Goal: Information Seeking & Learning: Learn about a topic

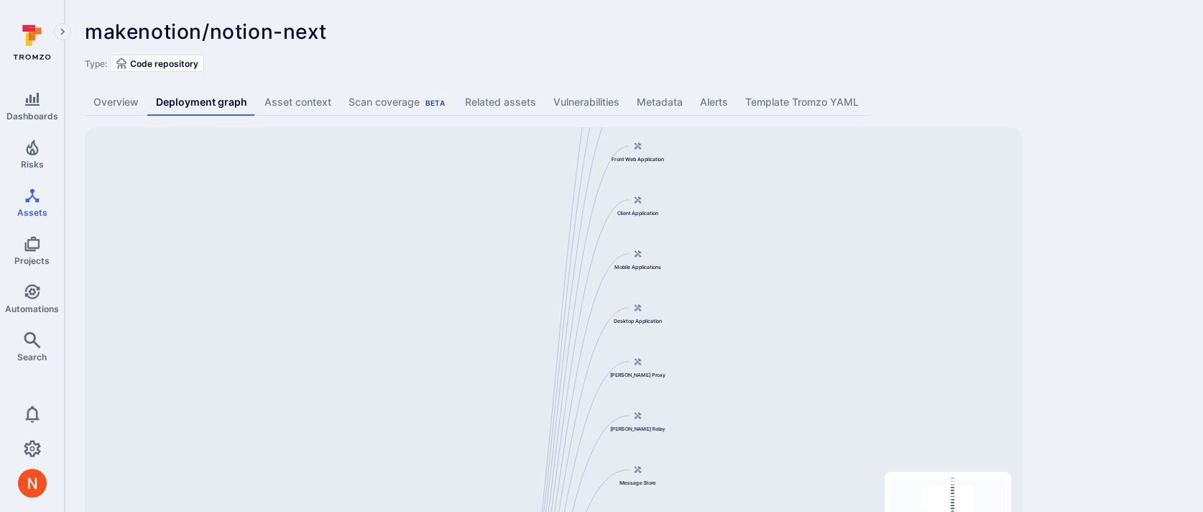
drag, startPoint x: 0, startPoint y: 0, endPoint x: 515, endPoint y: 618, distance: 804.9
click at [515, 511] on html "Dashboards Risks Assets Projects Automations Search 0 Assets Assets Pull reques…" at bounding box center [601, 256] width 1203 height 512
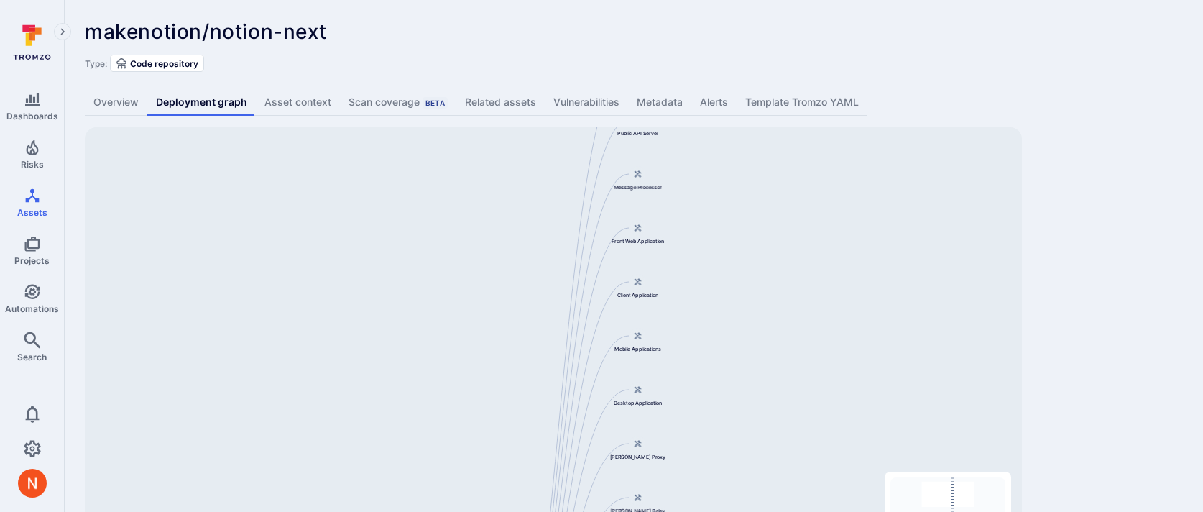
drag, startPoint x: 538, startPoint y: 225, endPoint x: 538, endPoint y: 453, distance: 227.9
click at [538, 450] on div "Main Server makenotion/notion-next Public API Server Message Processor Front We…" at bounding box center [553, 353] width 937 height 453
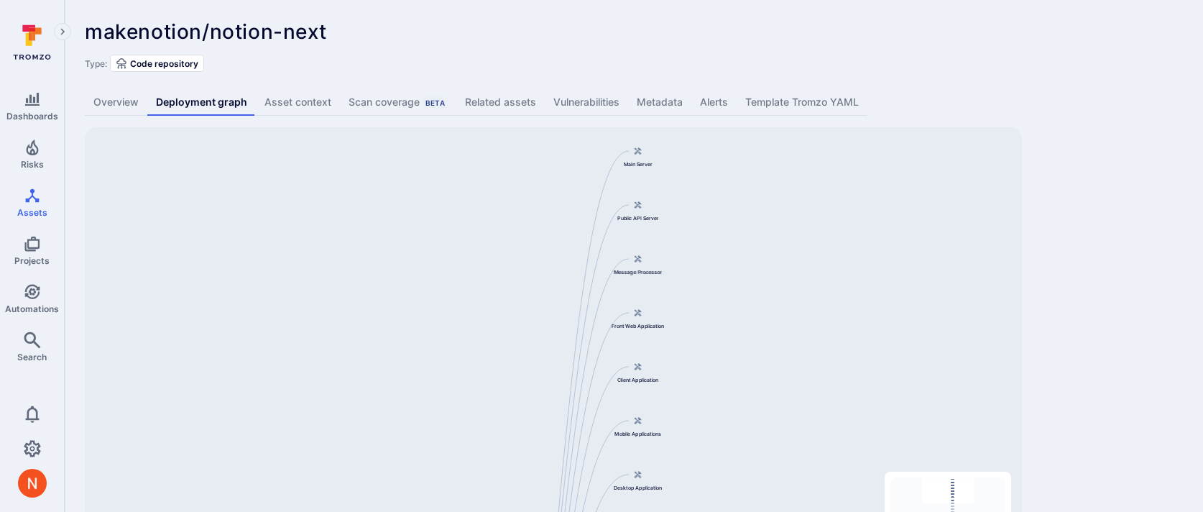
drag, startPoint x: 563, startPoint y: 329, endPoint x: 562, endPoint y: 167, distance: 161.7
click at [562, 171] on div "Main Server makenotion/notion-next Public API Server Message Processor Front We…" at bounding box center [553, 353] width 937 height 453
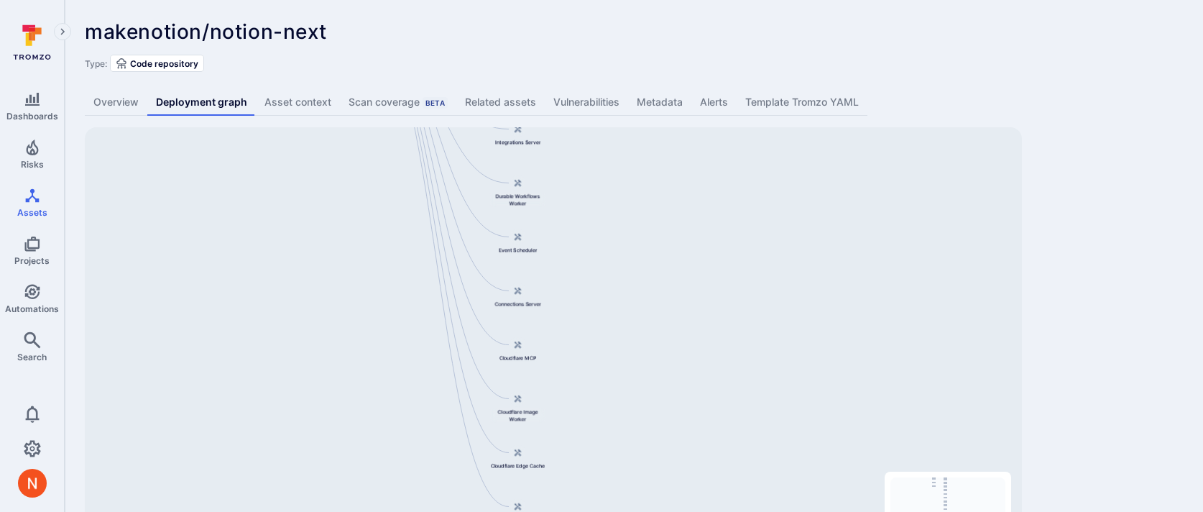
drag, startPoint x: 0, startPoint y: 0, endPoint x: 629, endPoint y: 390, distance: 739.9
click at [632, 390] on div "274567149370.dkr.ecr.us-west-2.amazonaws.com/notion-next@sha256:fcb9b266f9f5343…" at bounding box center [553, 353] width 937 height 453
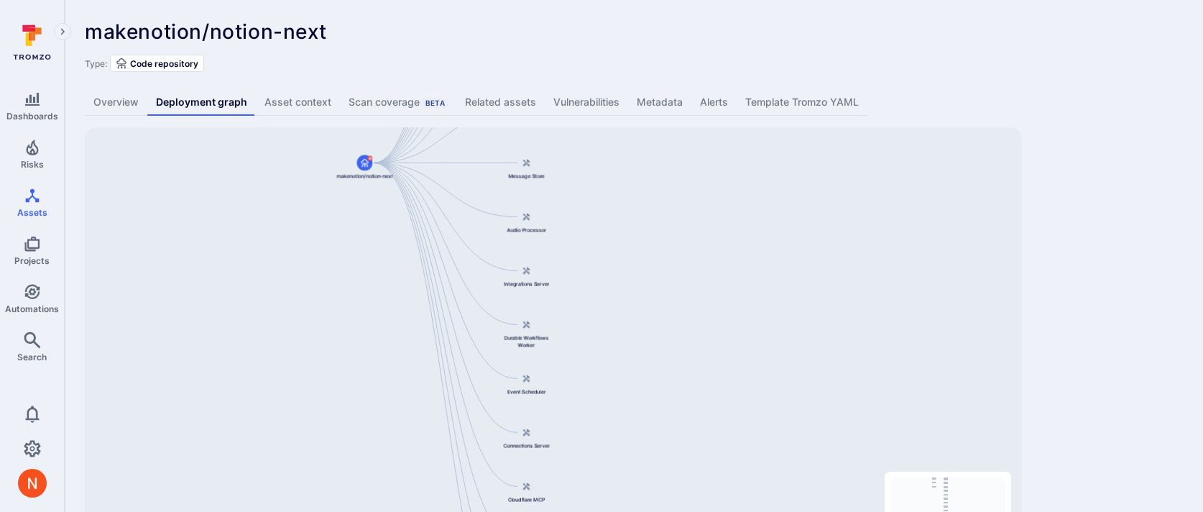
drag, startPoint x: 635, startPoint y: 289, endPoint x: 633, endPoint y: 486, distance: 197.0
click at [633, 486] on div "274567149370.dkr.ecr.us-west-2.amazonaws.com/notion-next@sha256:fcb9b266f9f5343…" at bounding box center [553, 353] width 937 height 453
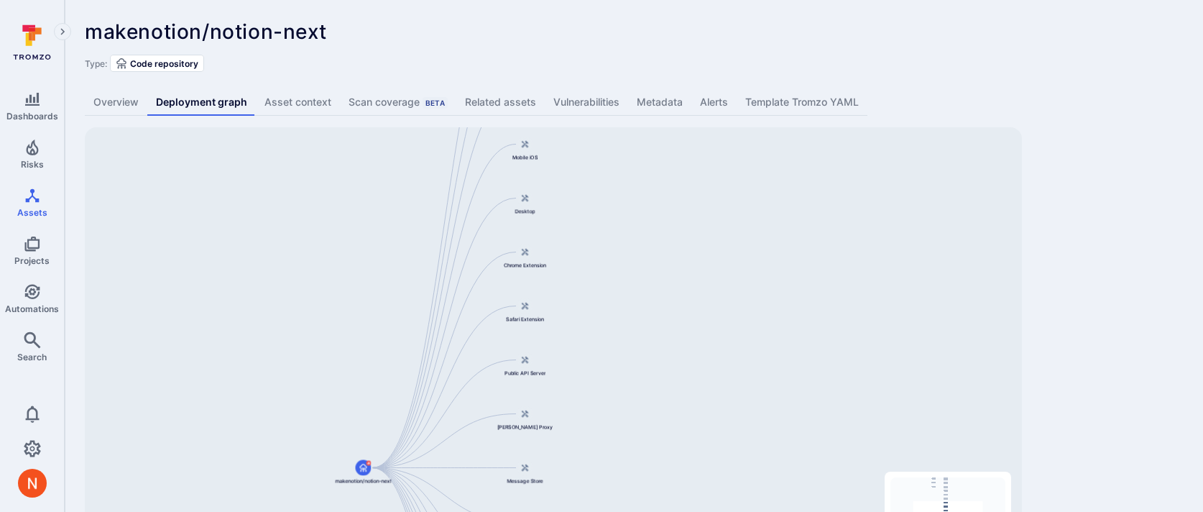
drag, startPoint x: 623, startPoint y: 284, endPoint x: 623, endPoint y: 495, distance: 210.6
click at [623, 492] on div "274567149370.dkr.ecr.us-west-2.amazonaws.com/notion-next@sha256:fcb9b266f9f5343…" at bounding box center [553, 353] width 937 height 453
drag, startPoint x: 625, startPoint y: 254, endPoint x: 625, endPoint y: 469, distance: 214.2
click at [625, 467] on div "274567149370.dkr.ecr.us-west-2.amazonaws.com/notion-next@sha256:fcb9b266f9f5343…" at bounding box center [553, 353] width 937 height 453
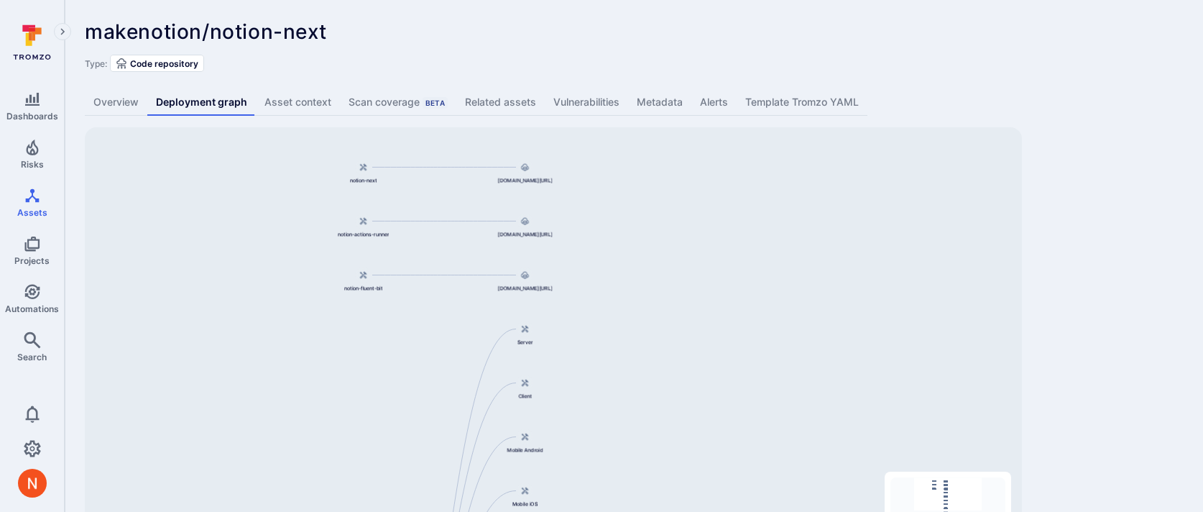
drag, startPoint x: 639, startPoint y: 289, endPoint x: 639, endPoint y: 354, distance: 65.4
click at [639, 354] on div "274567149370.dkr.ecr.us-west-2.amazonaws.com/notion-next@sha256:fcb9b266f9f5343…" at bounding box center [553, 353] width 937 height 453
